Goal: Information Seeking & Learning: Check status

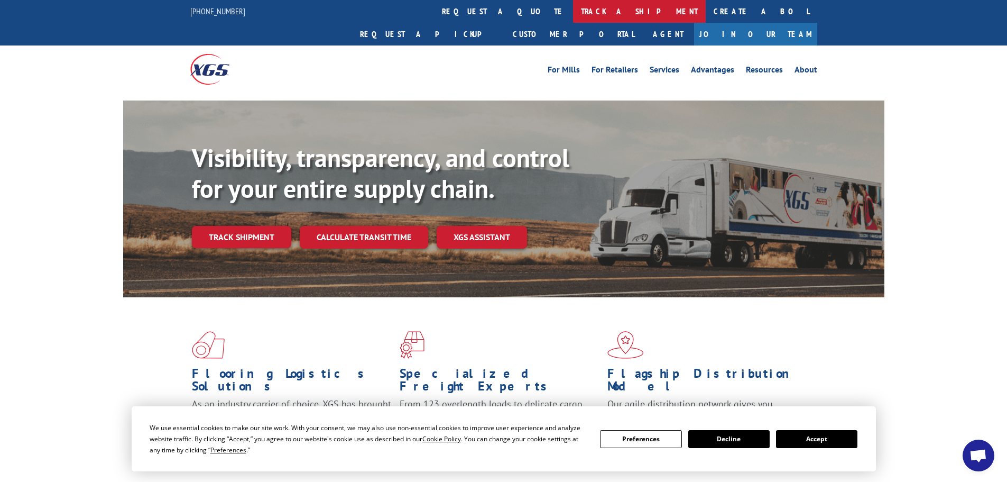
click at [573, 13] on link "track a shipment" at bounding box center [639, 11] width 133 height 23
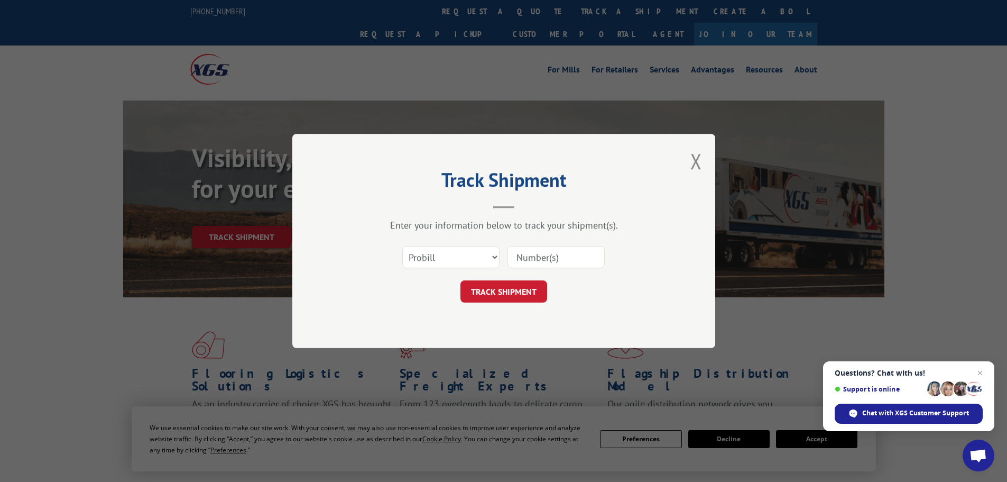
click at [533, 253] on input at bounding box center [556, 257] width 97 height 22
type input "16520"
click at [523, 290] on button "TRACK SHIPMENT" at bounding box center [504, 291] width 87 height 22
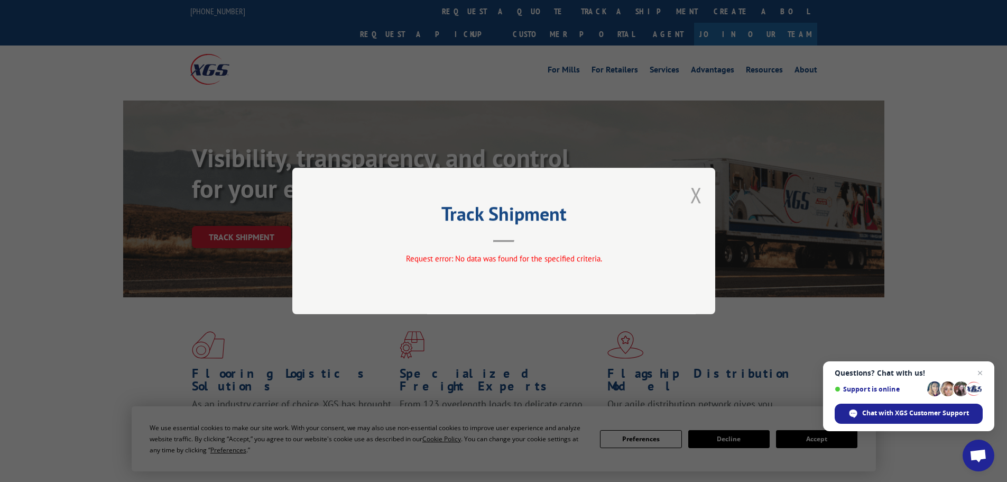
click at [695, 194] on button "Close modal" at bounding box center [697, 195] width 12 height 28
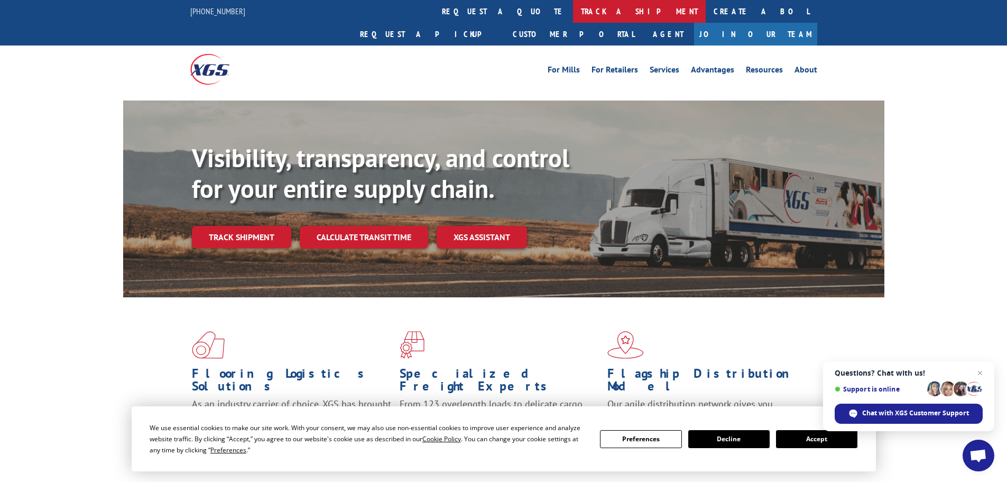
click at [573, 13] on link "track a shipment" at bounding box center [639, 11] width 133 height 23
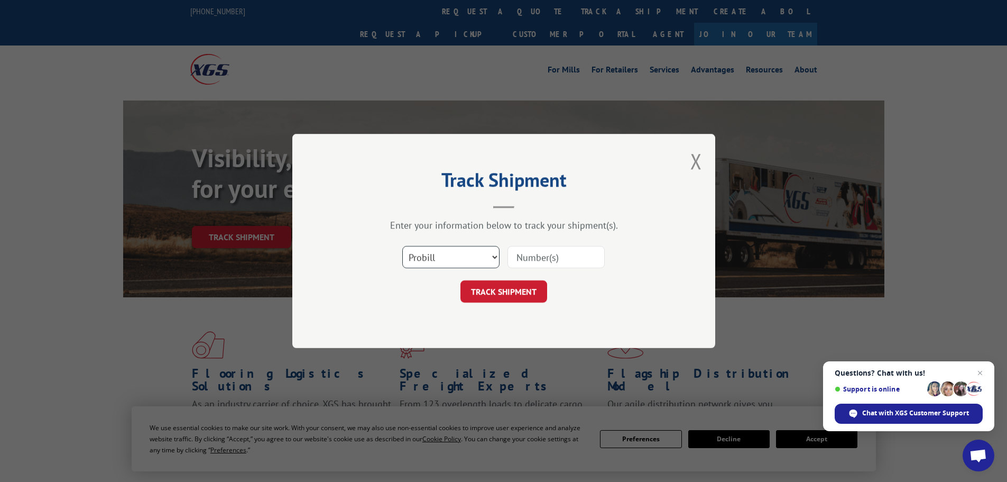
click at [493, 255] on select "Select category... Probill BOL PO" at bounding box center [450, 257] width 97 height 22
select select "po"
click at [402, 246] on select "Select category... Probill BOL PO" at bounding box center [450, 257] width 97 height 22
click at [544, 254] on input at bounding box center [556, 257] width 97 height 22
type input "1406"
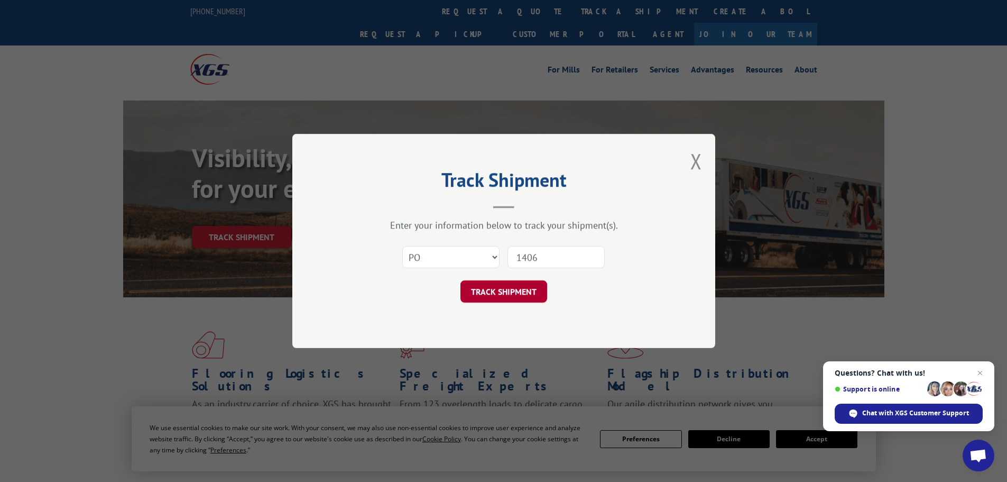
click at [527, 291] on button "TRACK SHIPMENT" at bounding box center [504, 291] width 87 height 22
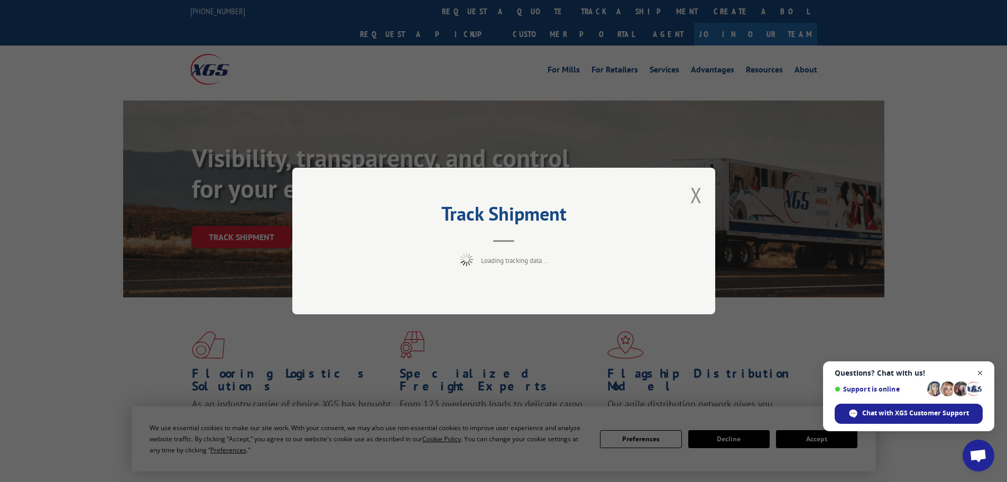
click at [981, 369] on span "Close chat" at bounding box center [980, 372] width 13 height 13
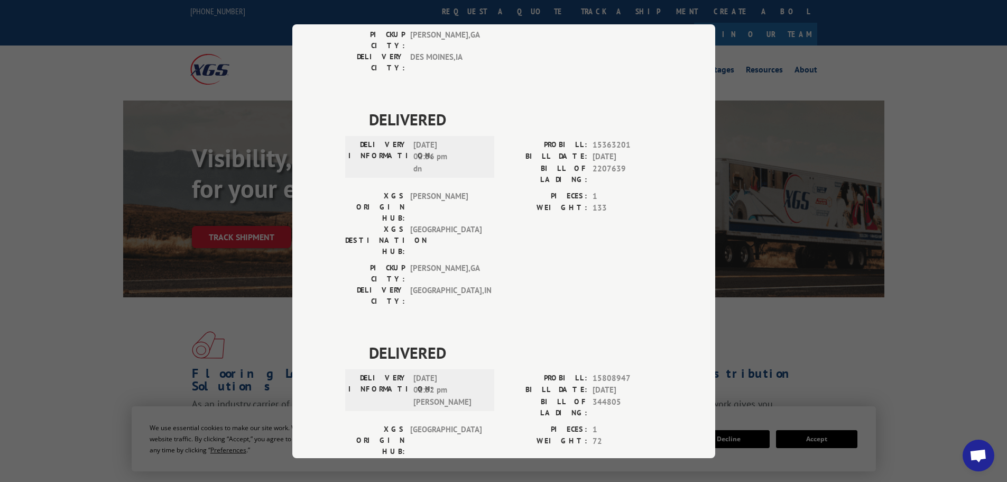
scroll to position [1612, 0]
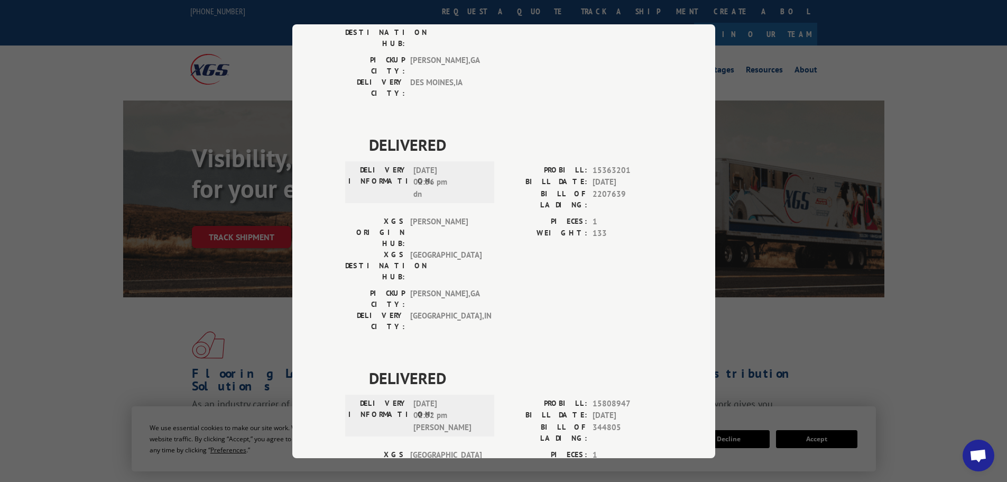
click at [476, 6] on div "Track Shipment DELIVERED DELIVERY INFORMATION: [DATE] 02:35 pm [PERSON_NAME]: 1…" at bounding box center [503, 241] width 1007 height 482
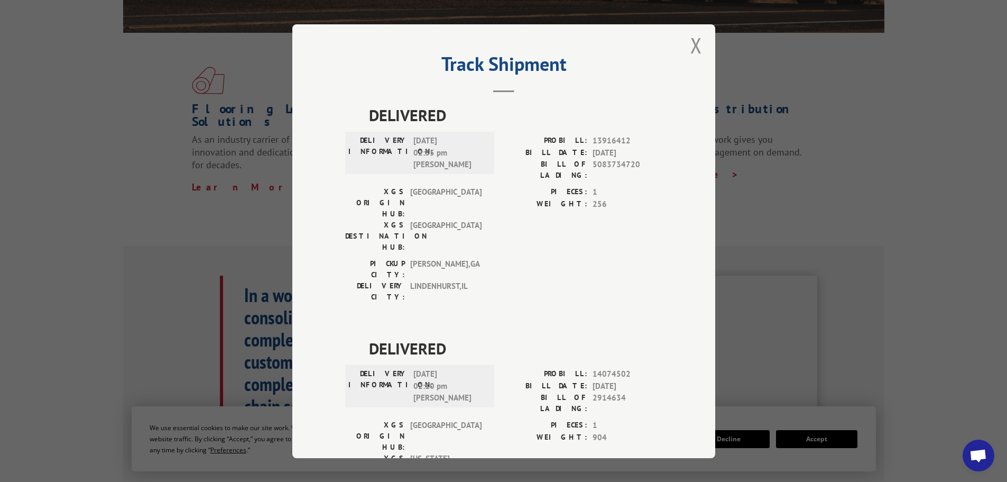
scroll to position [0, 0]
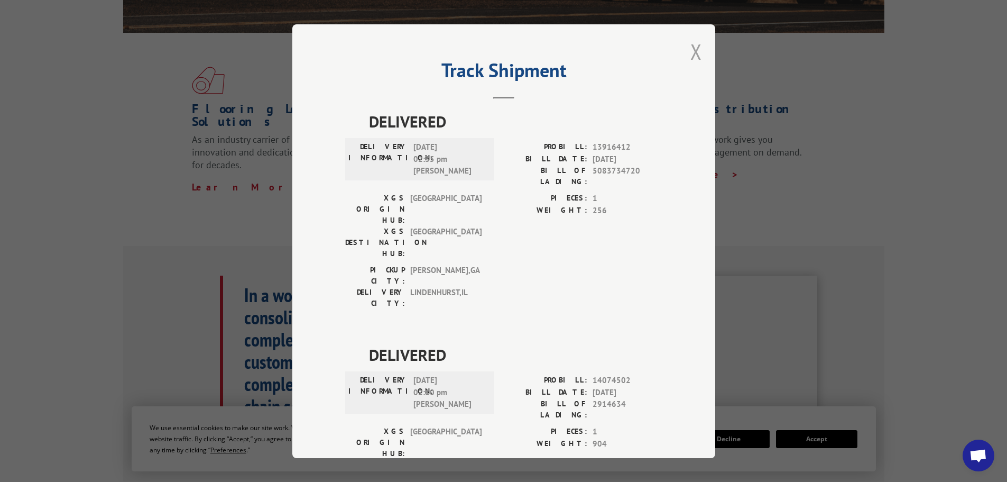
click at [691, 51] on button "Close modal" at bounding box center [697, 52] width 12 height 28
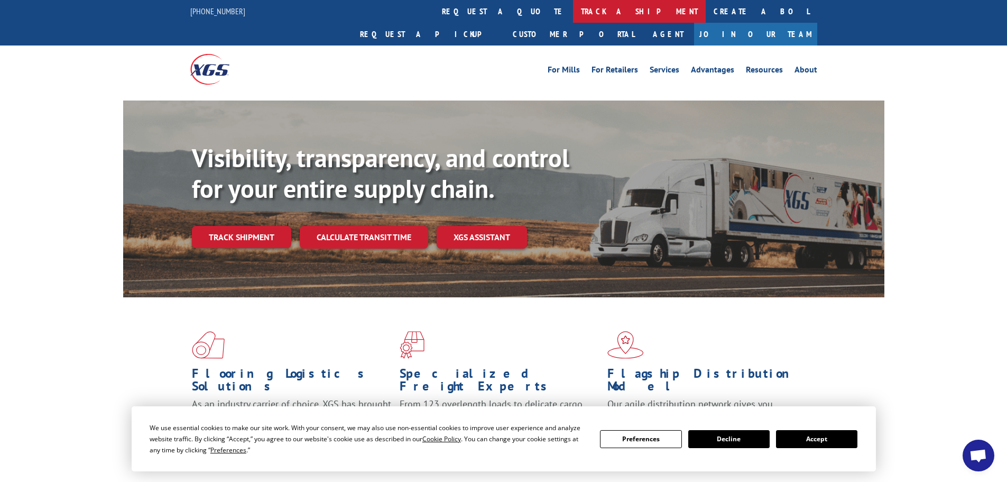
click at [573, 13] on link "track a shipment" at bounding box center [639, 11] width 133 height 23
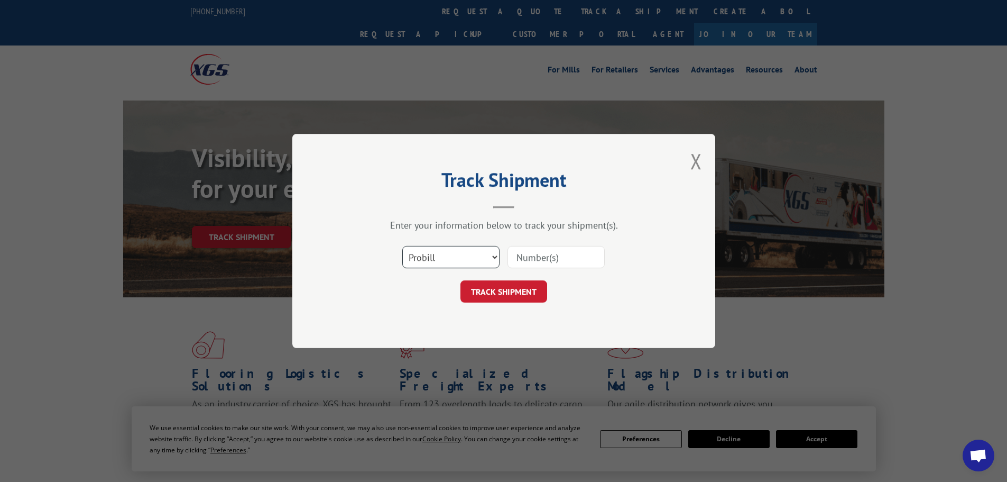
click at [492, 255] on select "Select category... Probill BOL PO" at bounding box center [450, 257] width 97 height 22
select select "bol"
click at [402, 246] on select "Select category... Probill BOL PO" at bounding box center [450, 257] width 97 height 22
click at [537, 253] on input at bounding box center [556, 257] width 97 height 22
type input "16520"
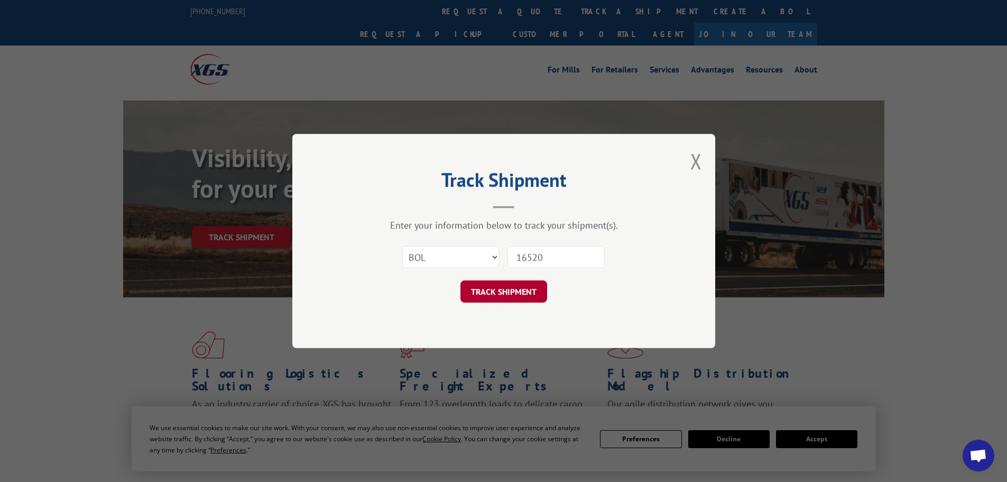
click at [504, 289] on button "TRACK SHIPMENT" at bounding box center [504, 291] width 87 height 22
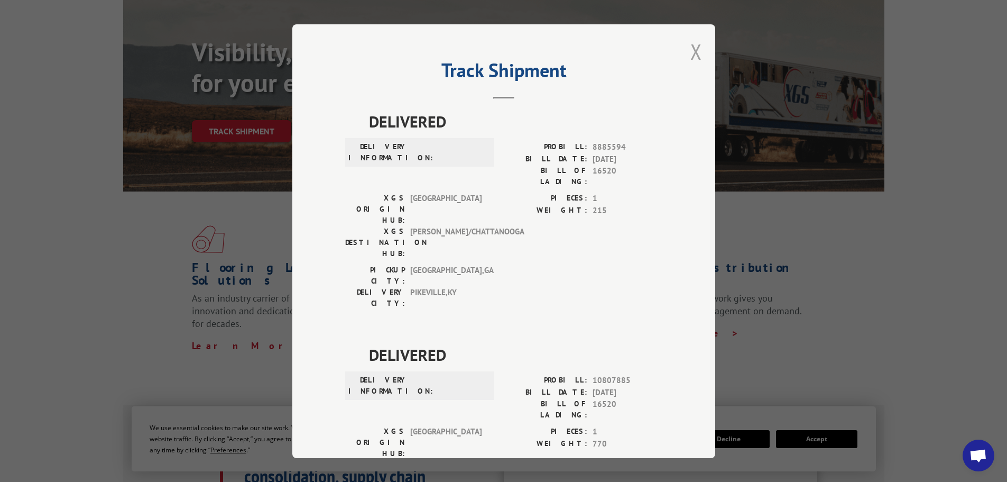
click at [691, 48] on button "Close modal" at bounding box center [697, 52] width 12 height 28
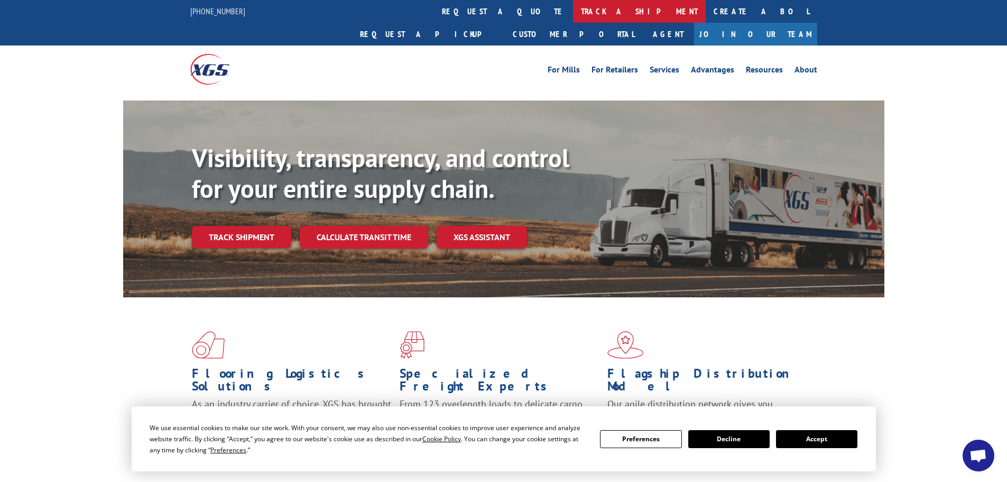
click at [573, 12] on link "track a shipment" at bounding box center [639, 11] width 133 height 23
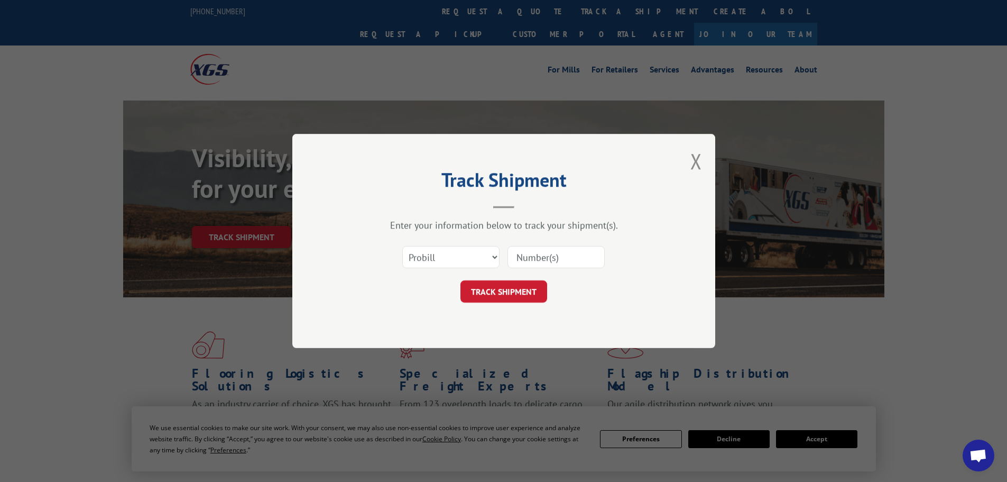
click at [565, 256] on input at bounding box center [556, 257] width 97 height 22
type input "17592854"
click at [512, 289] on button "TRACK SHIPMENT" at bounding box center [504, 291] width 87 height 22
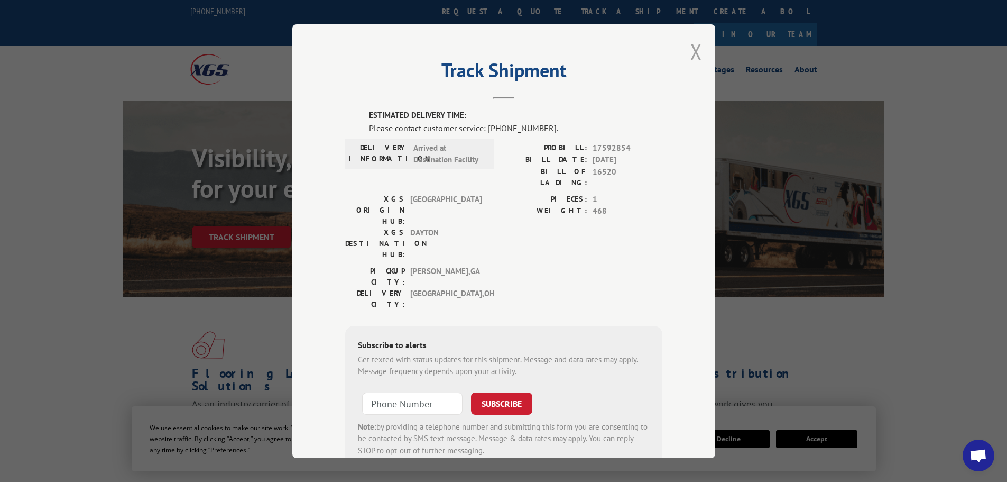
click at [695, 50] on button "Close modal" at bounding box center [697, 52] width 12 height 28
